Goal: Task Accomplishment & Management: Manage account settings

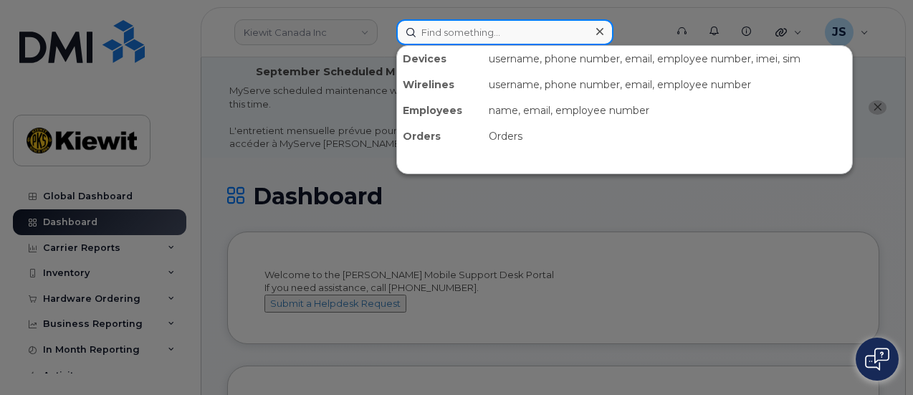
click at [486, 42] on input at bounding box center [504, 32] width 217 height 26
paste input "572014"
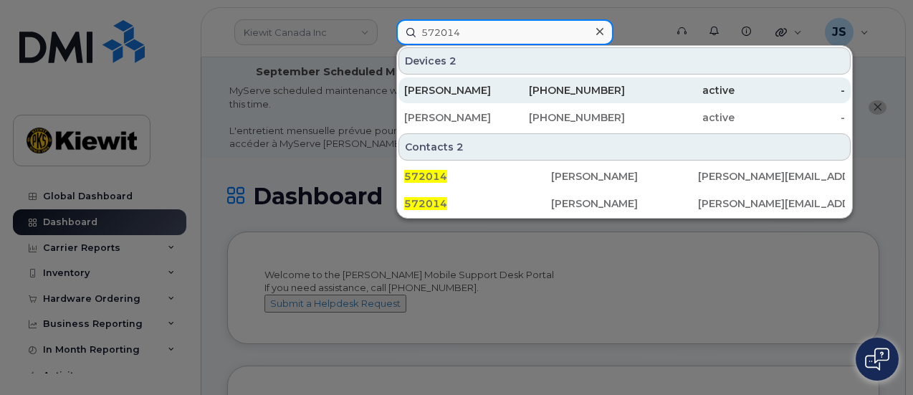
type input "572014"
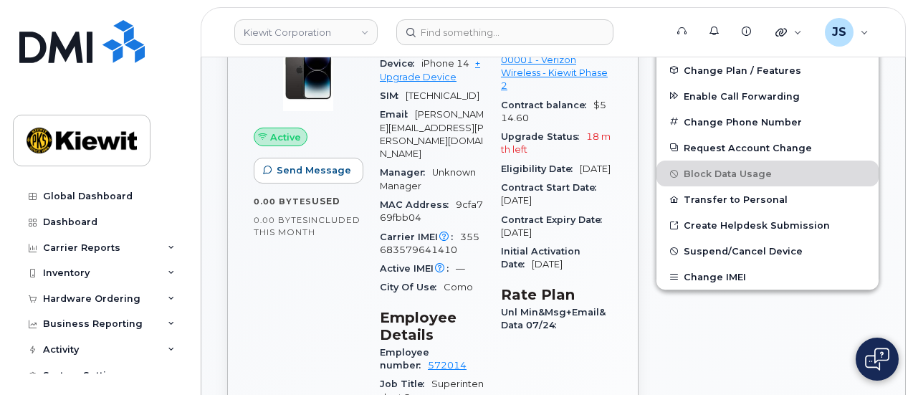
scroll to position [501, 0]
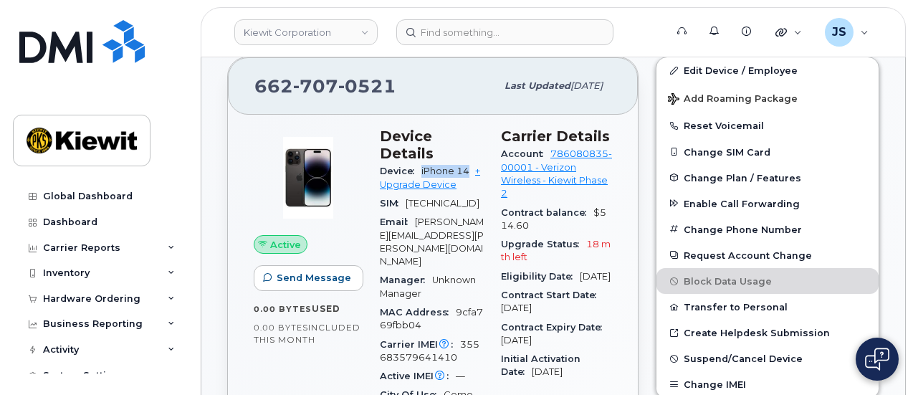
drag, startPoint x: 468, startPoint y: 153, endPoint x: 420, endPoint y: 154, distance: 48.7
click at [420, 162] on div "Device iPhone 14 + Upgrade Device" at bounding box center [432, 178] width 104 height 32
copy span "iPhone 14"
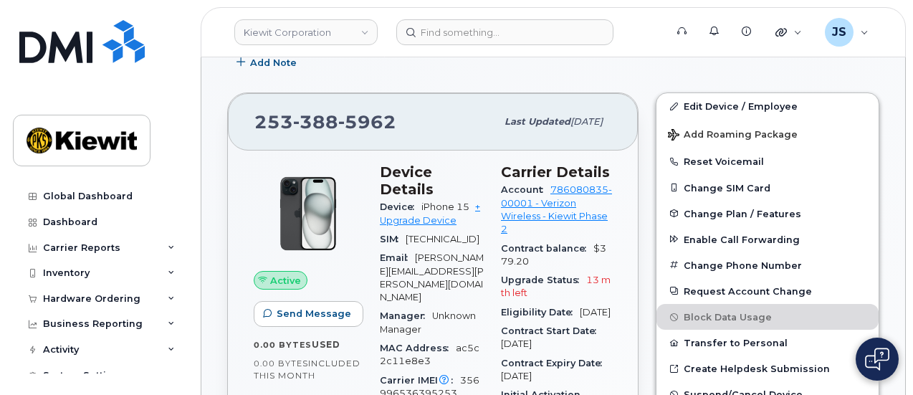
scroll to position [358, 0]
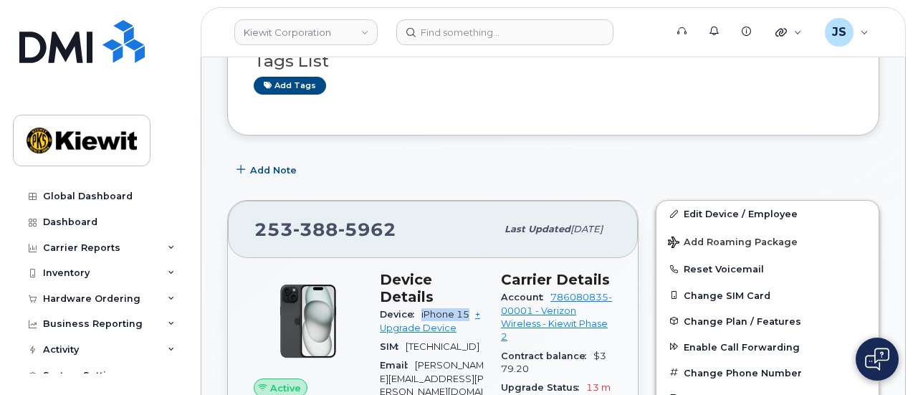
drag, startPoint x: 470, startPoint y: 294, endPoint x: 412, endPoint y: 294, distance: 58.0
click at [412, 305] on div "Device iPhone 15 + Upgrade Device" at bounding box center [432, 321] width 104 height 32
click at [456, 309] on span "iPhone 15" at bounding box center [445, 314] width 48 height 11
drag, startPoint x: 471, startPoint y: 294, endPoint x: 420, endPoint y: 292, distance: 50.9
click at [420, 305] on div "Device iPhone 15 + Upgrade Device" at bounding box center [432, 321] width 104 height 32
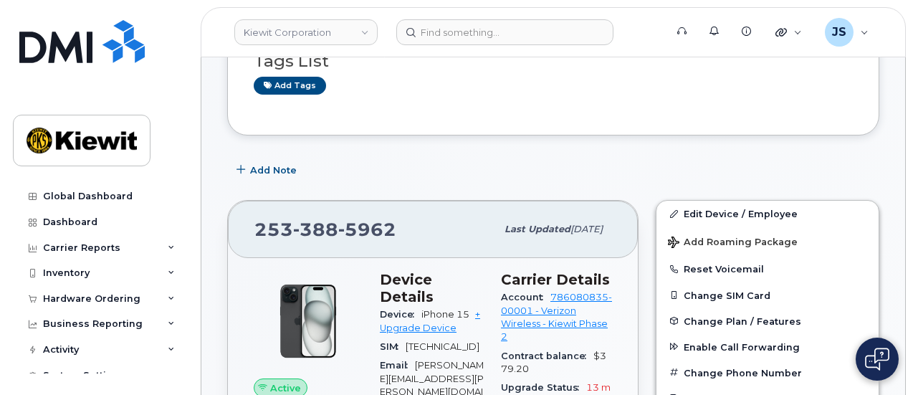
copy span "iPhone 15"
